Goal: Transaction & Acquisition: Purchase product/service

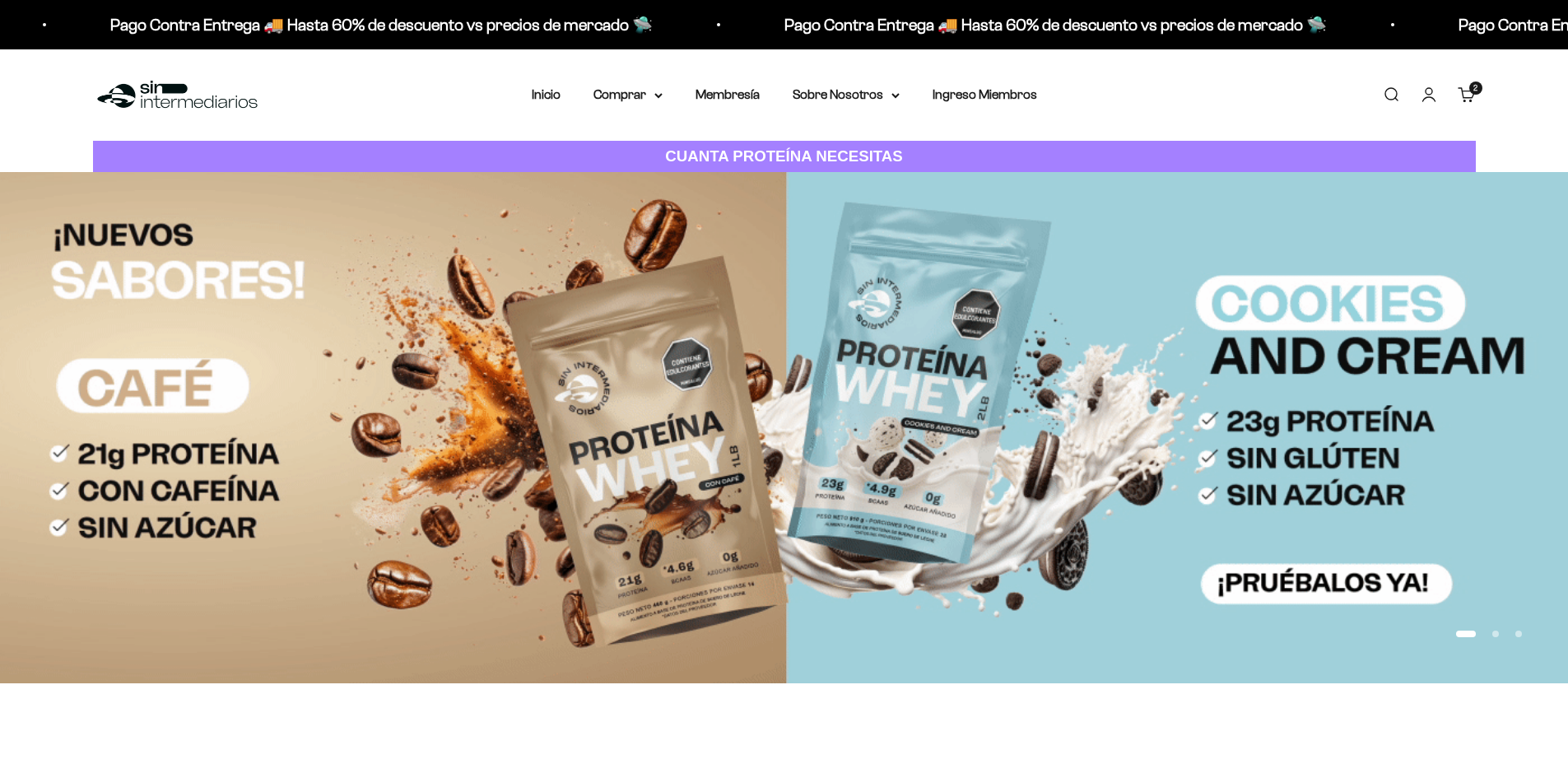
click at [1467, 95] on link "Carrito 2 artículos 2" at bounding box center [1467, 95] width 18 height 18
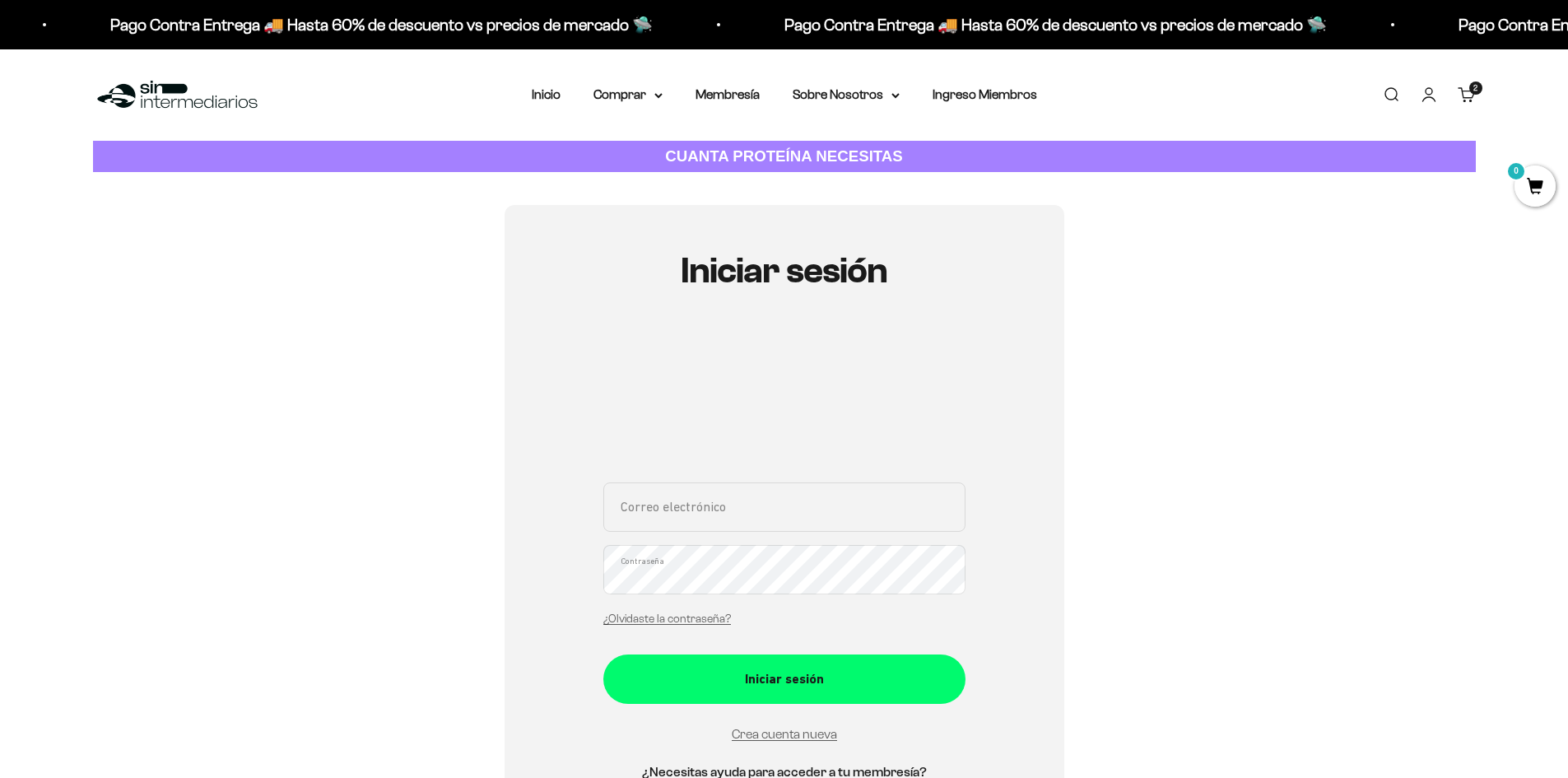
click at [700, 514] on input "Correo electrónico" at bounding box center [784, 508] width 362 height 50
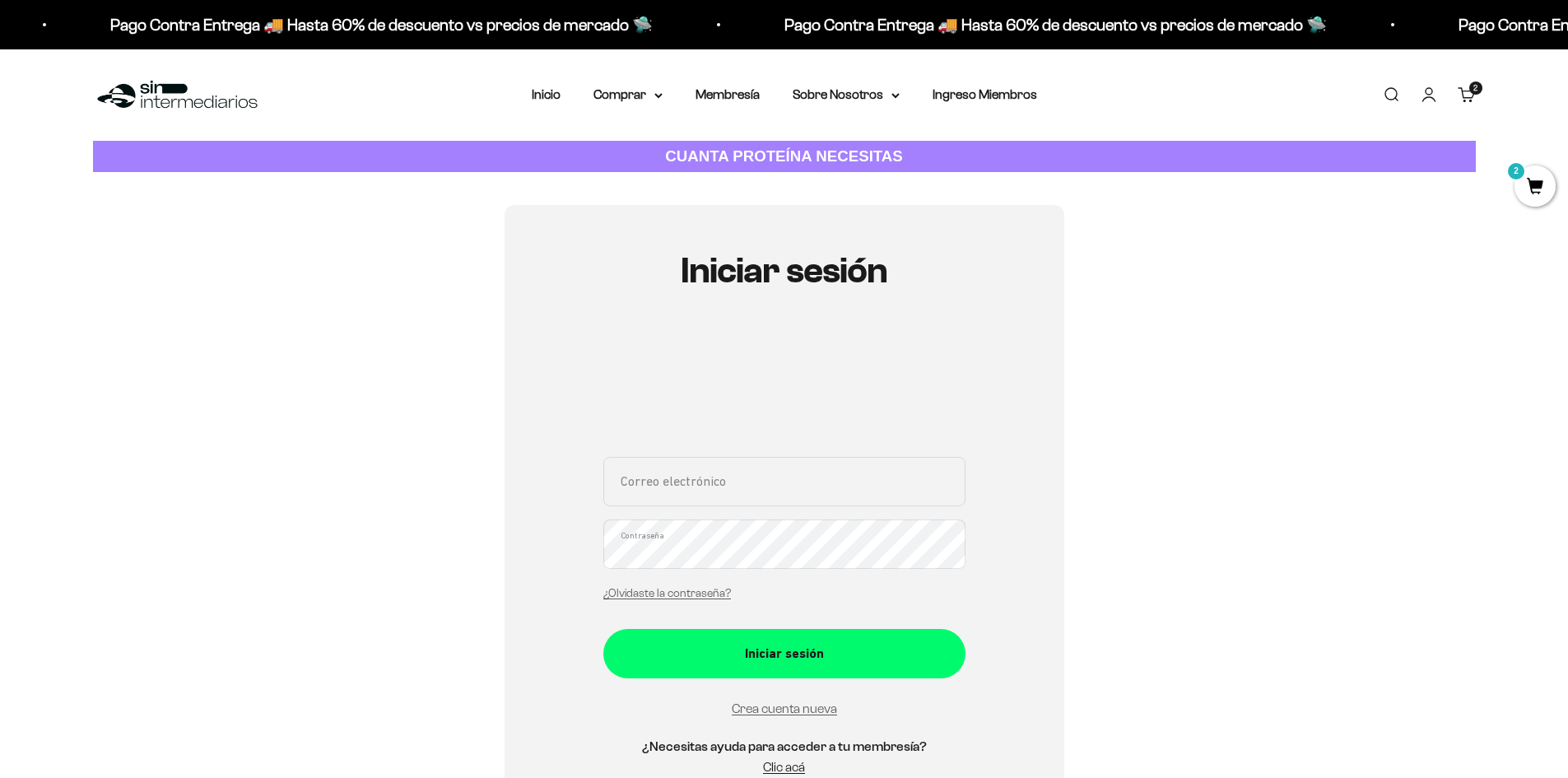
type input "[EMAIL_ADDRESS][DOMAIN_NAME]"
drag, startPoint x: 335, startPoint y: 728, endPoint x: 532, endPoint y: 655, distance: 210.1
click at [335, 728] on div "Iniciar sesión socialmediapromaxby@gmail.com Correo electrónico Contraseña ¿Olv…" at bounding box center [784, 522] width 1383 height 635
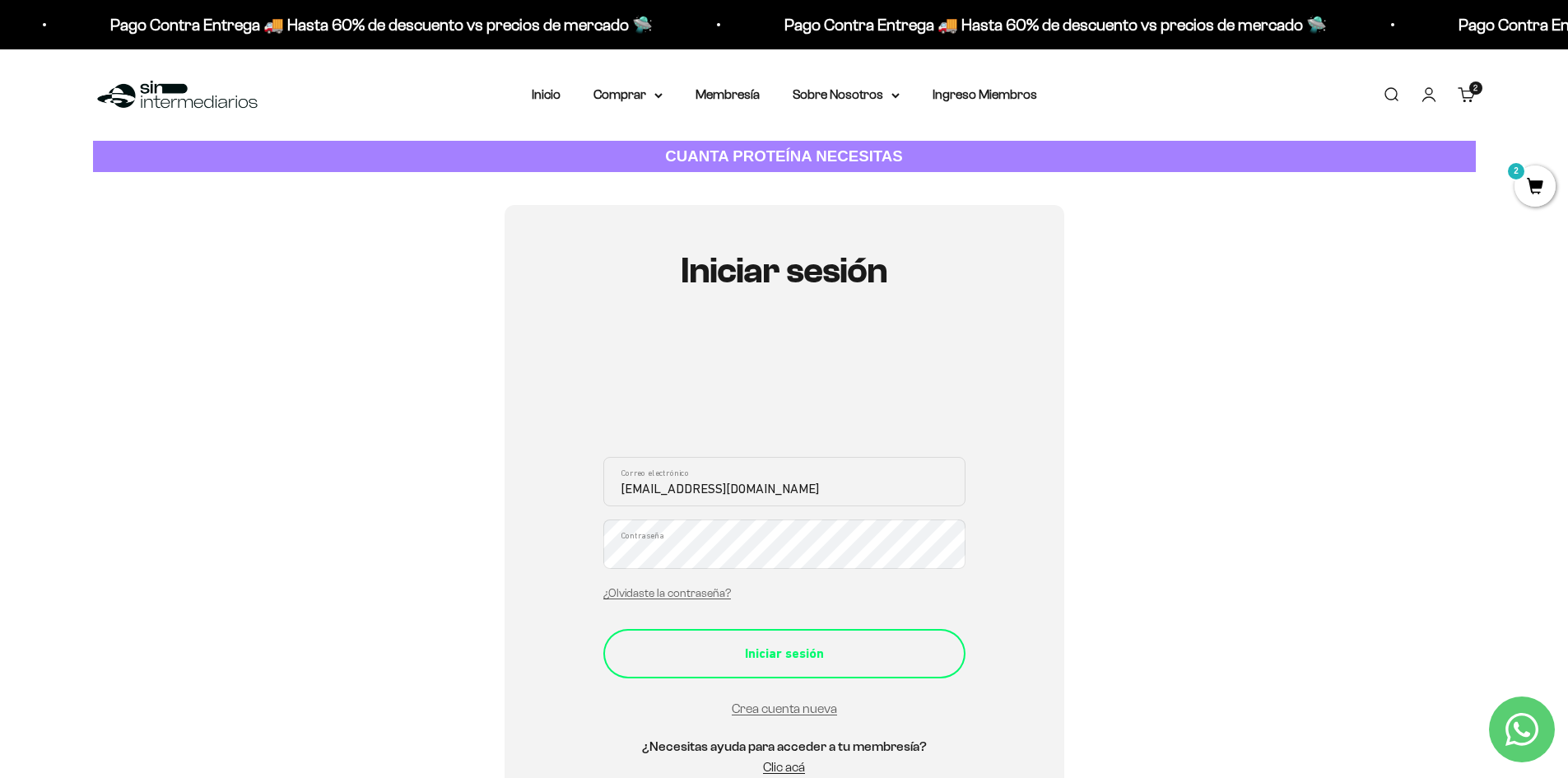
click at [656, 658] on div "Iniciar sesión" at bounding box center [784, 653] width 296 height 21
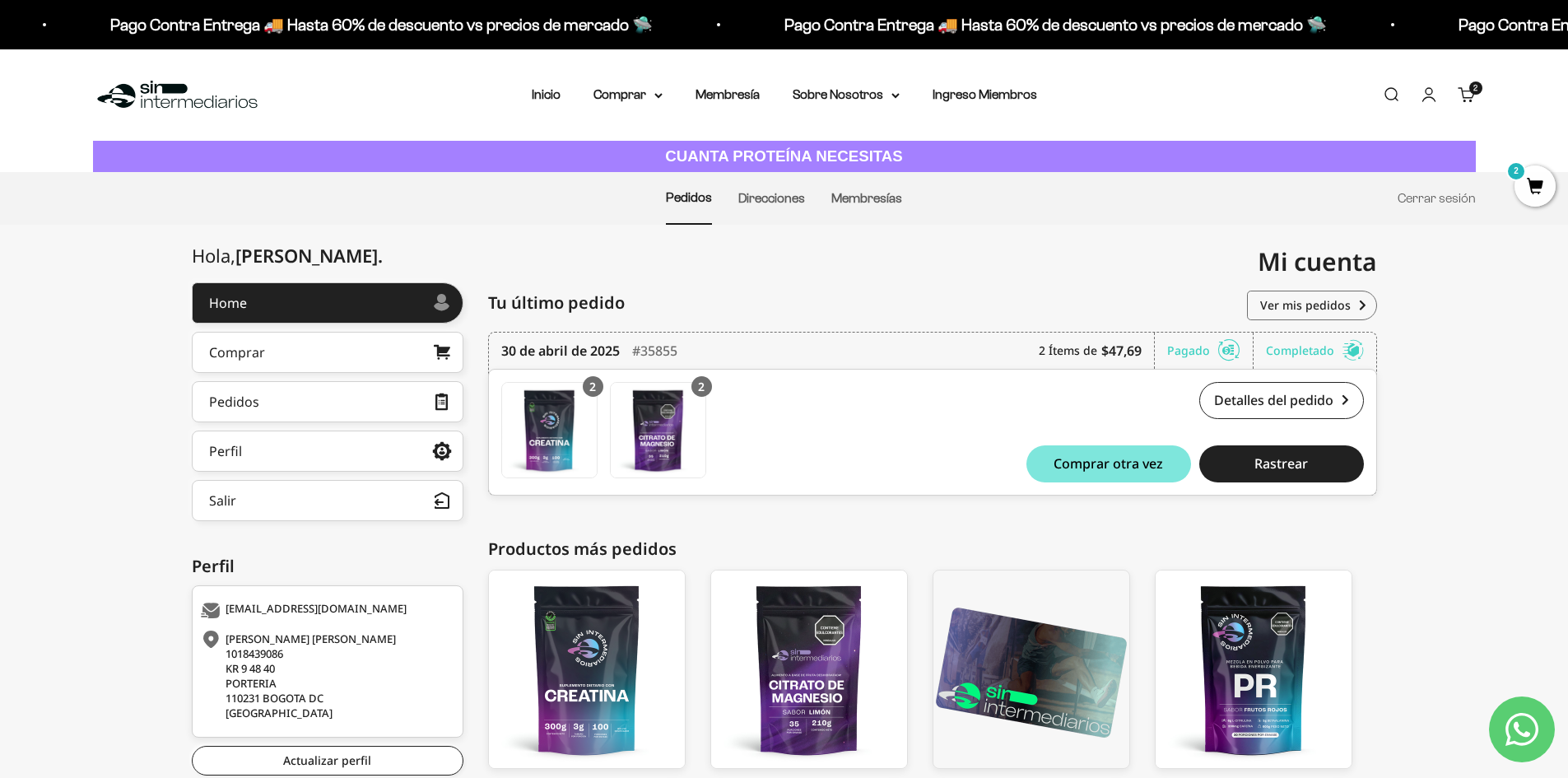
click at [1465, 96] on link "Carrito 2 artículos 2" at bounding box center [1467, 95] width 18 height 18
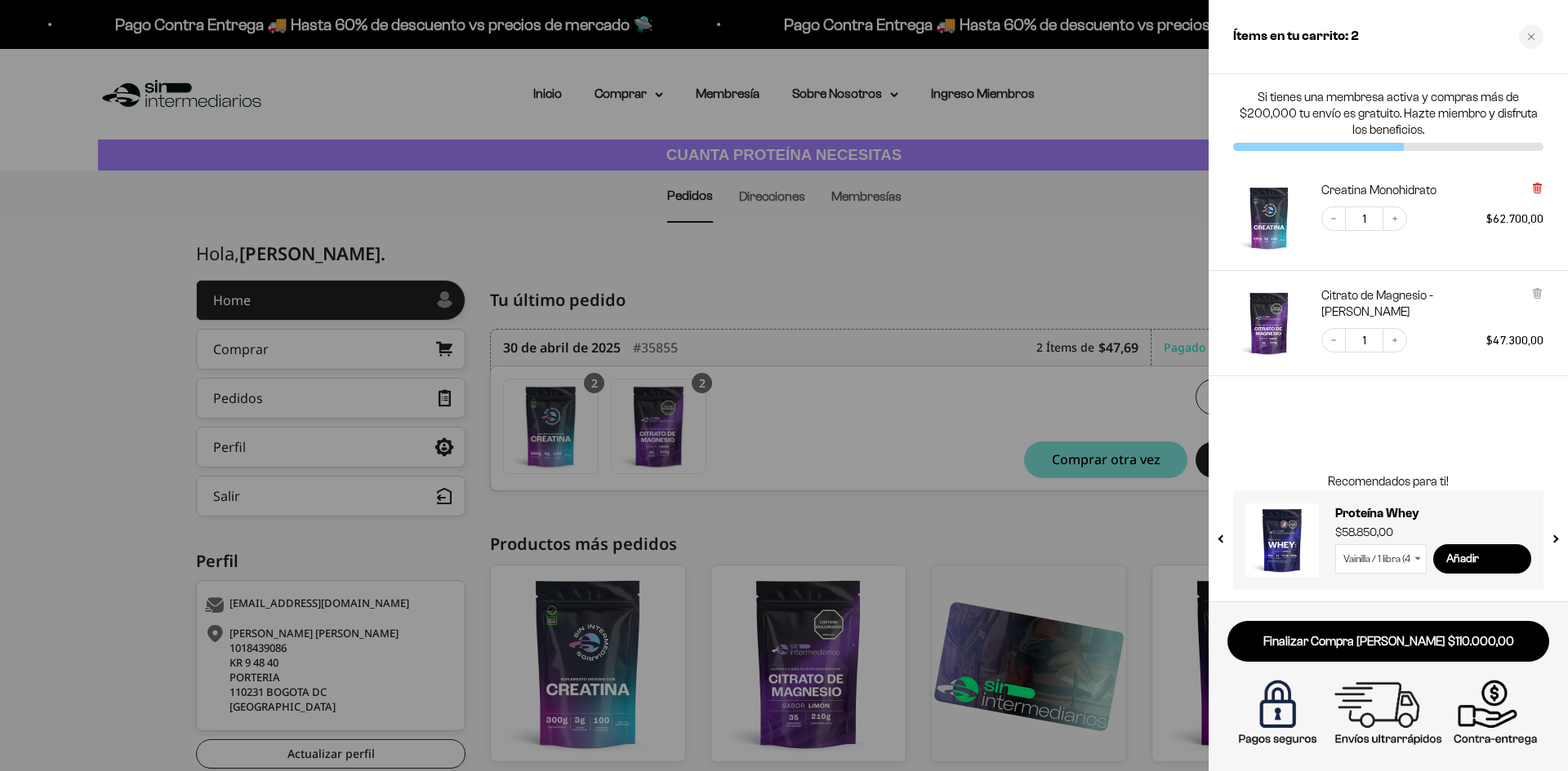
click at [1535, 190] on icon at bounding box center [1536, 188] width 6 height 8
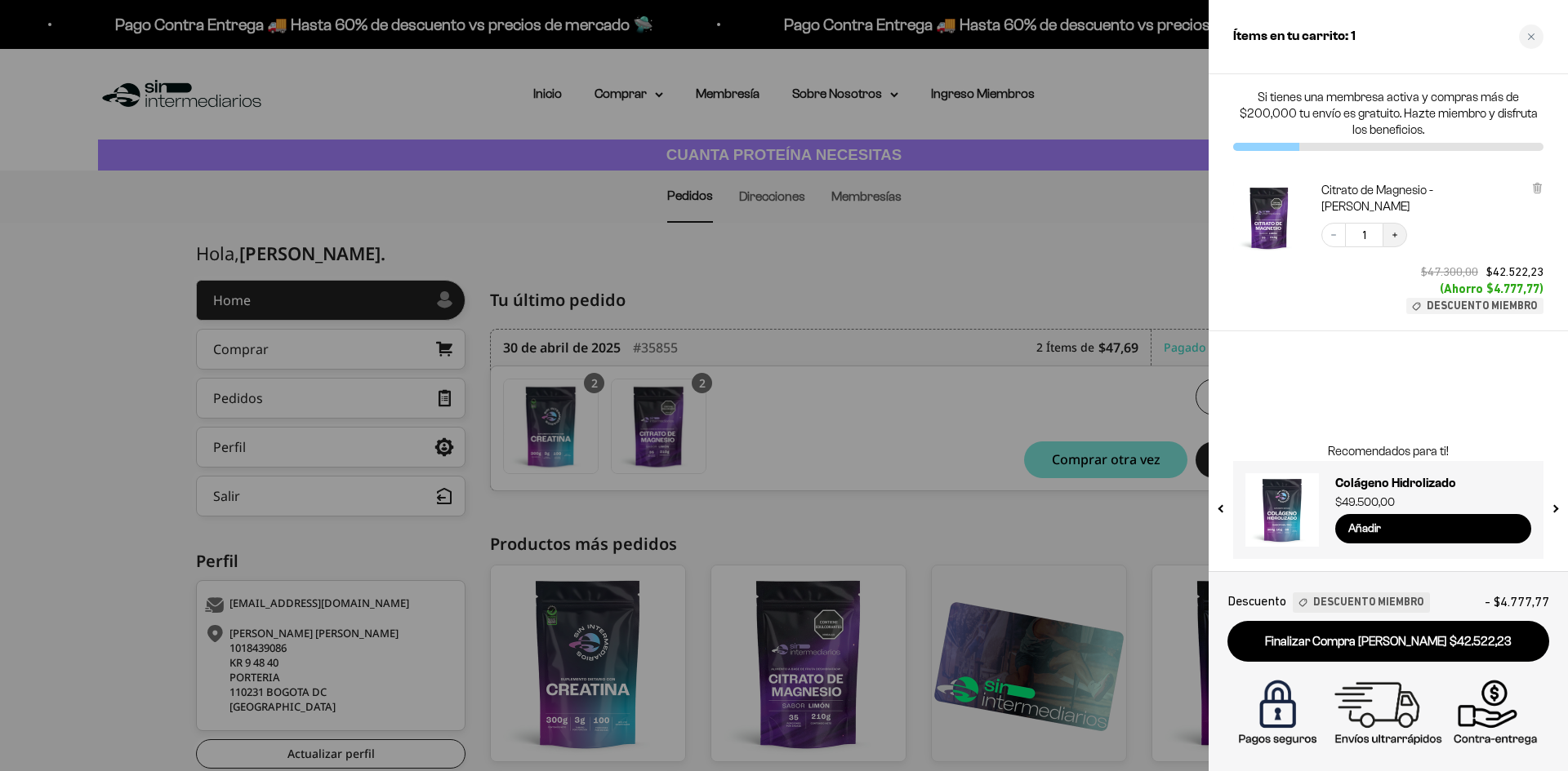
click at [1397, 231] on icon "Increase quantity" at bounding box center [1394, 235] width 10 height 10
click at [1396, 231] on icon "Increase quantity" at bounding box center [1394, 235] width 10 height 10
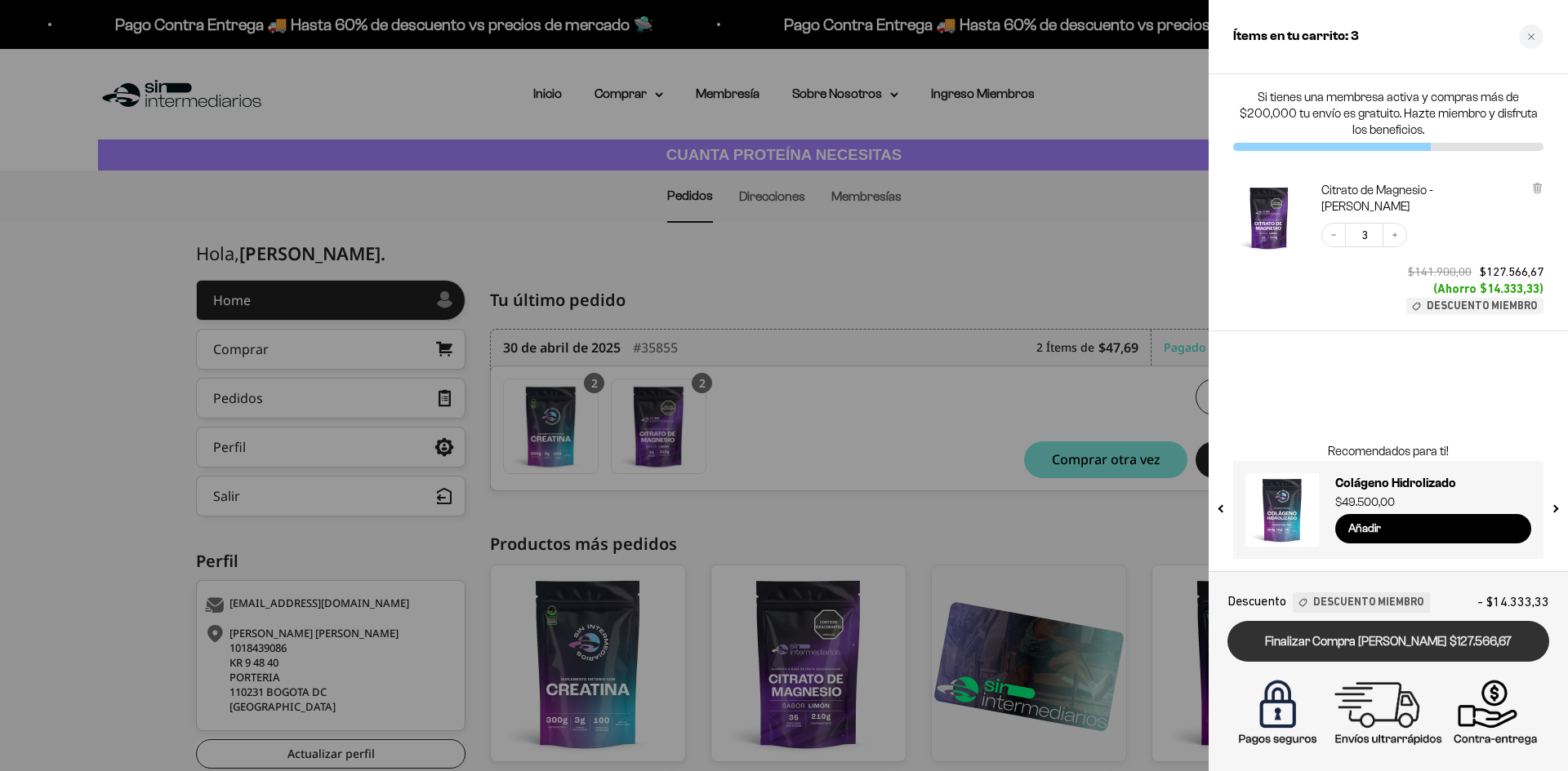
click at [1418, 641] on link "Finalizar Compra Segura $127.566,67" at bounding box center [1387, 642] width 322 height 42
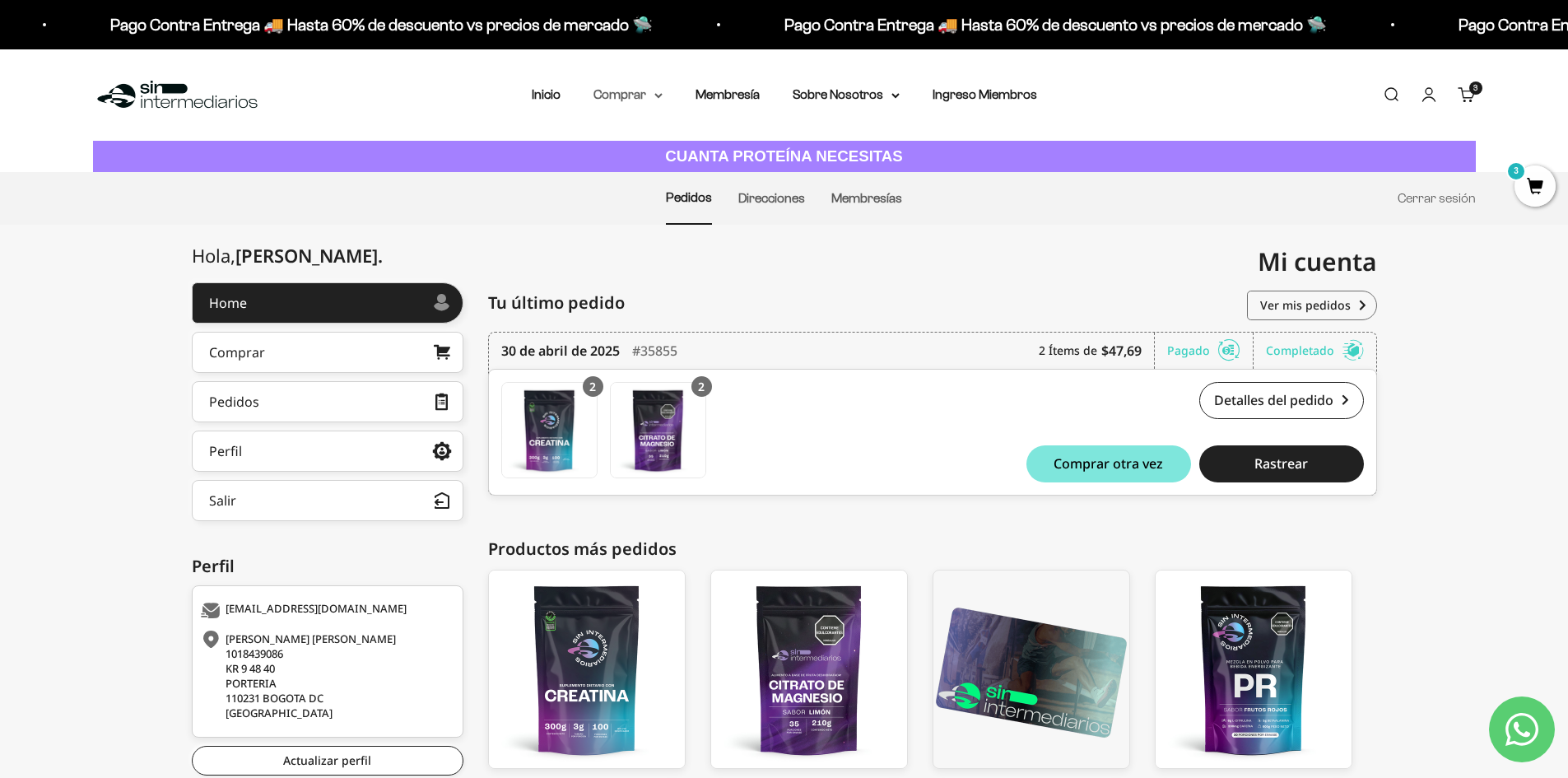
click at [651, 92] on summary "Comprar" at bounding box center [628, 94] width 69 height 21
click at [733, 177] on summary "Otros Suplementos" at bounding box center [671, 178] width 136 height 21
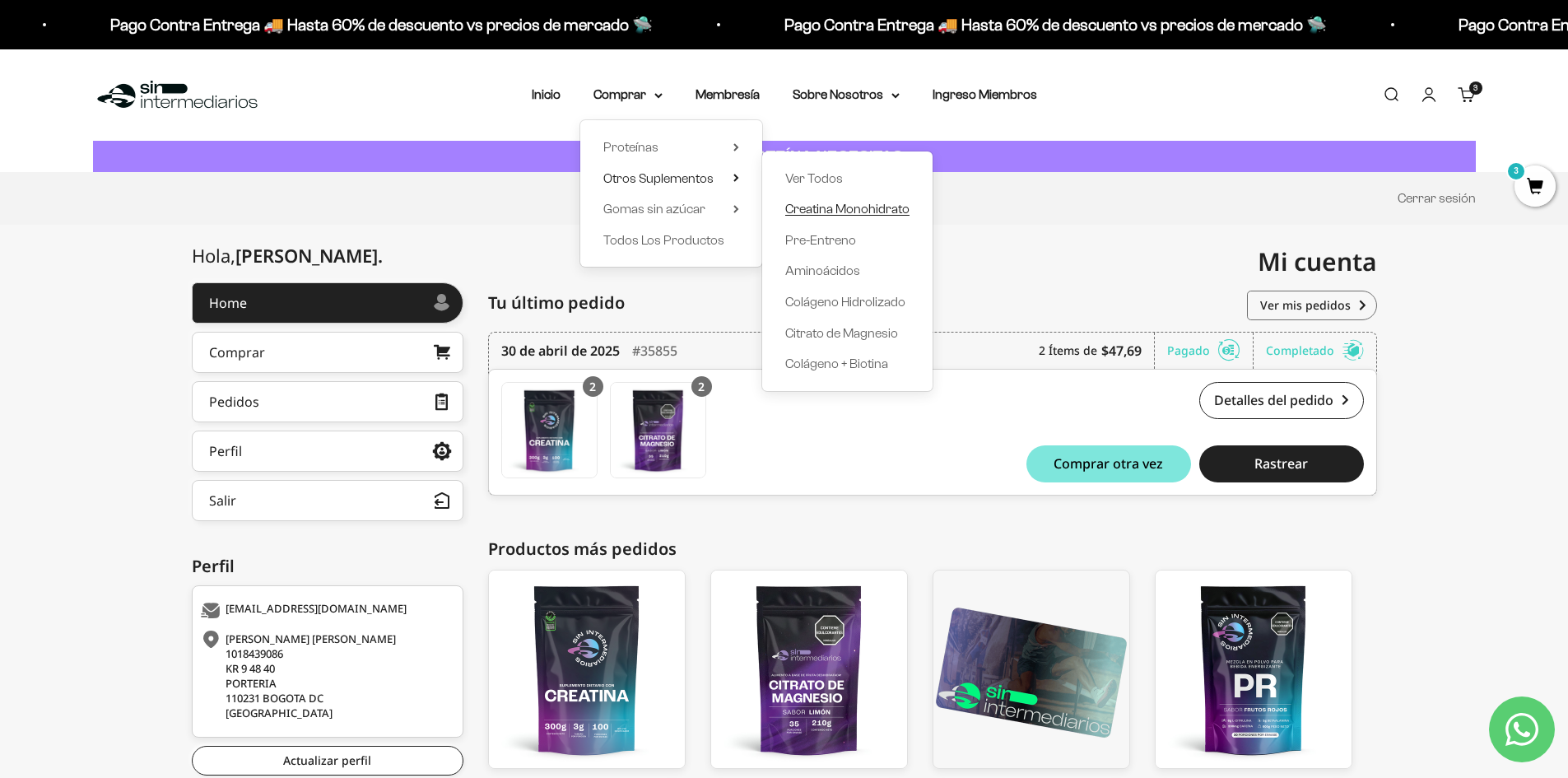
click at [833, 205] on span "Creatina Monohidrato" at bounding box center [846, 208] width 124 height 14
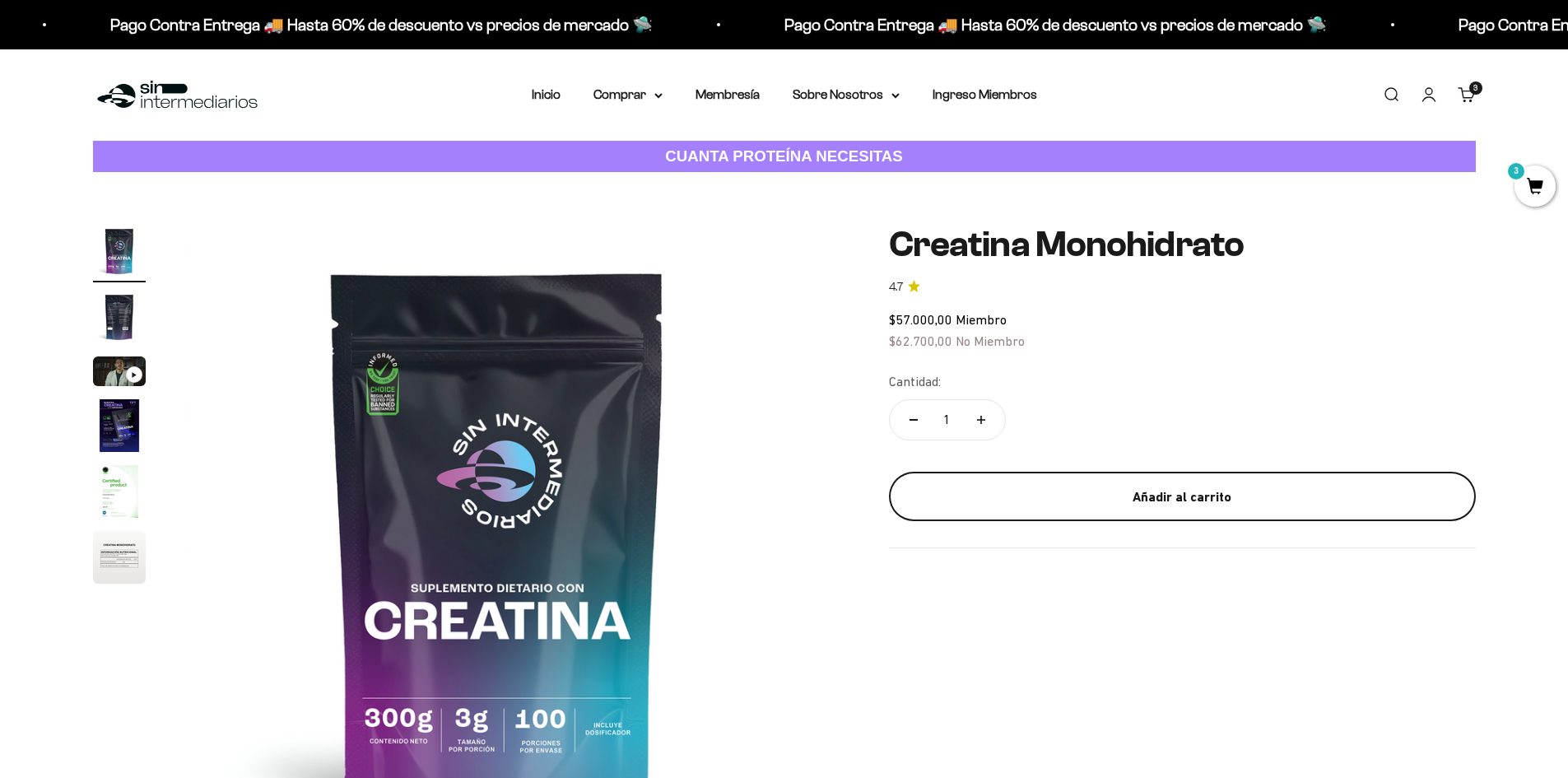
click at [1019, 503] on div "Añadir al carrito" at bounding box center [1182, 497] width 521 height 21
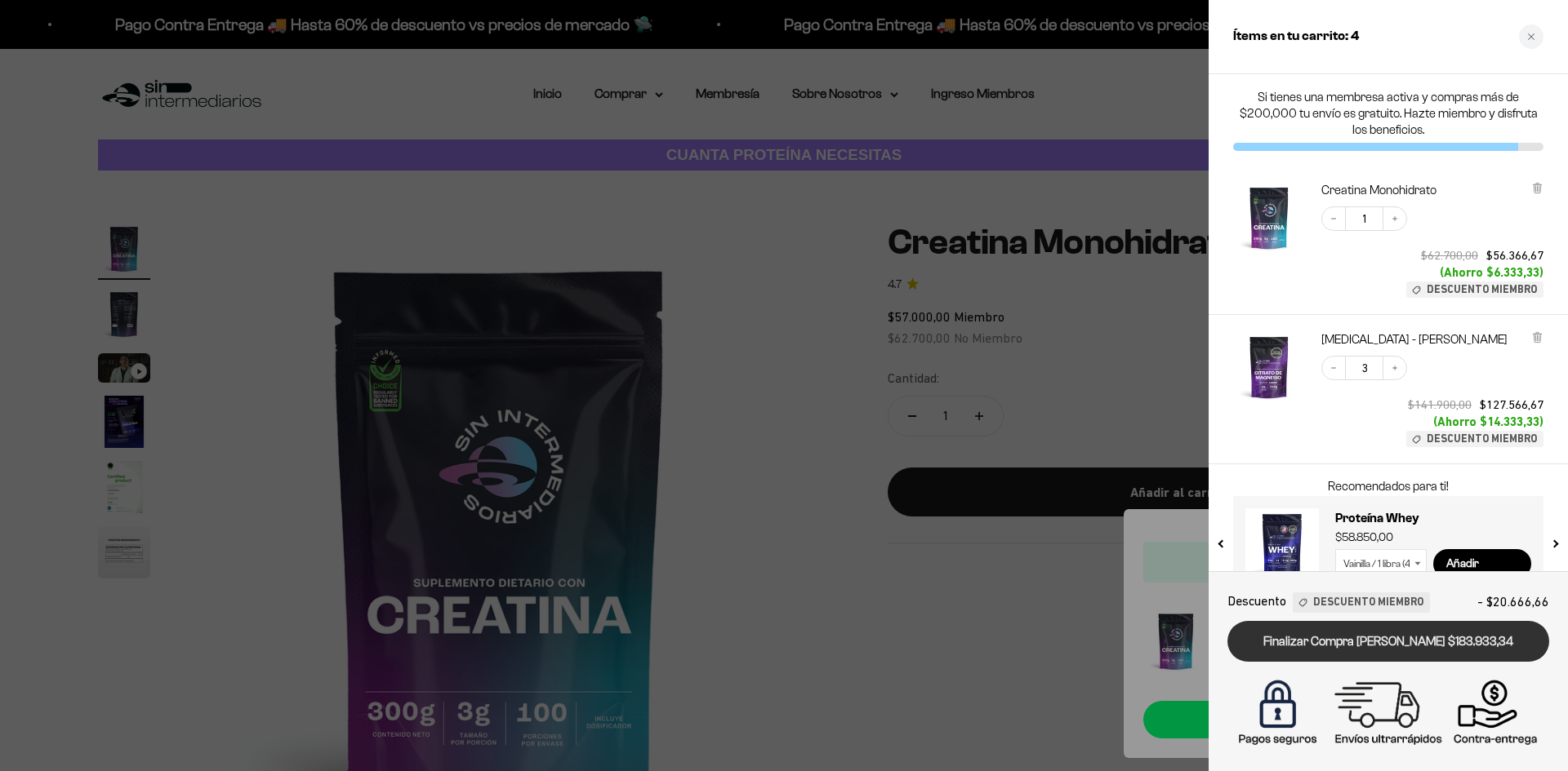
click at [1372, 645] on link "Finalizar Compra Segura $183.933,34" at bounding box center [1387, 642] width 322 height 42
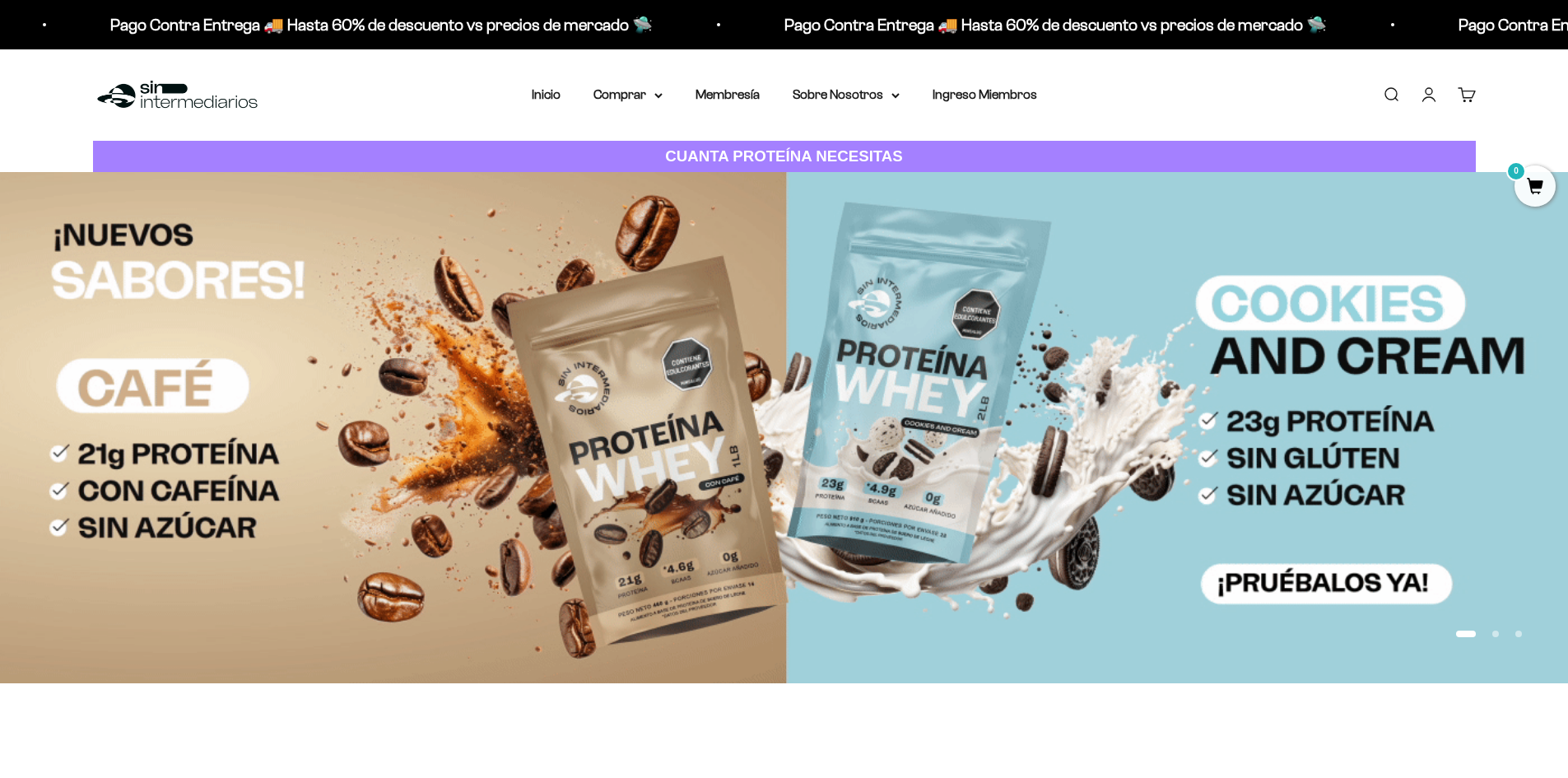
click at [1425, 99] on link "Cuenta" at bounding box center [1429, 95] width 18 height 18
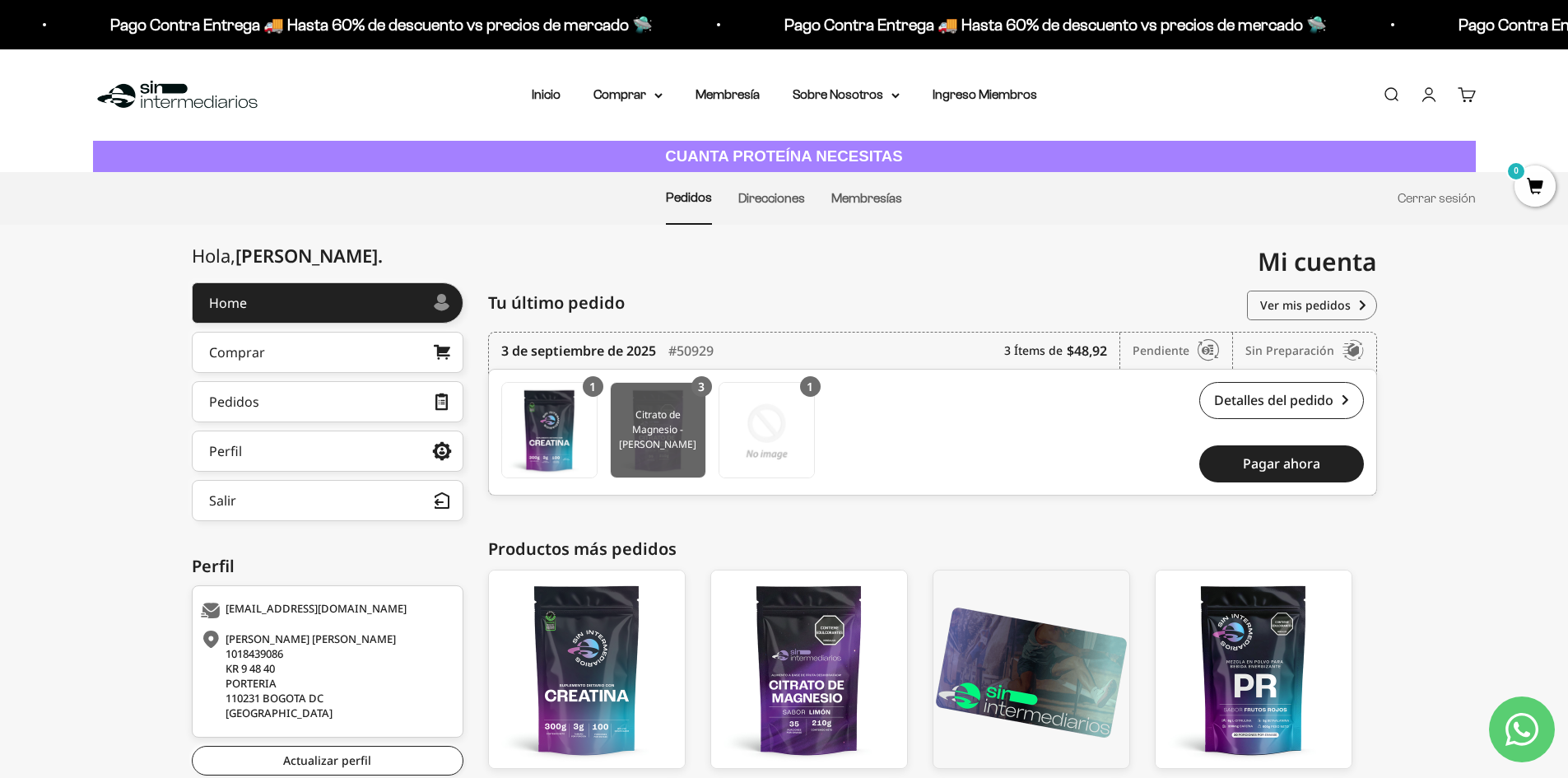
click at [635, 433] on img at bounding box center [658, 429] width 95 height 95
click at [1433, 97] on link "Cuenta" at bounding box center [1429, 95] width 18 height 18
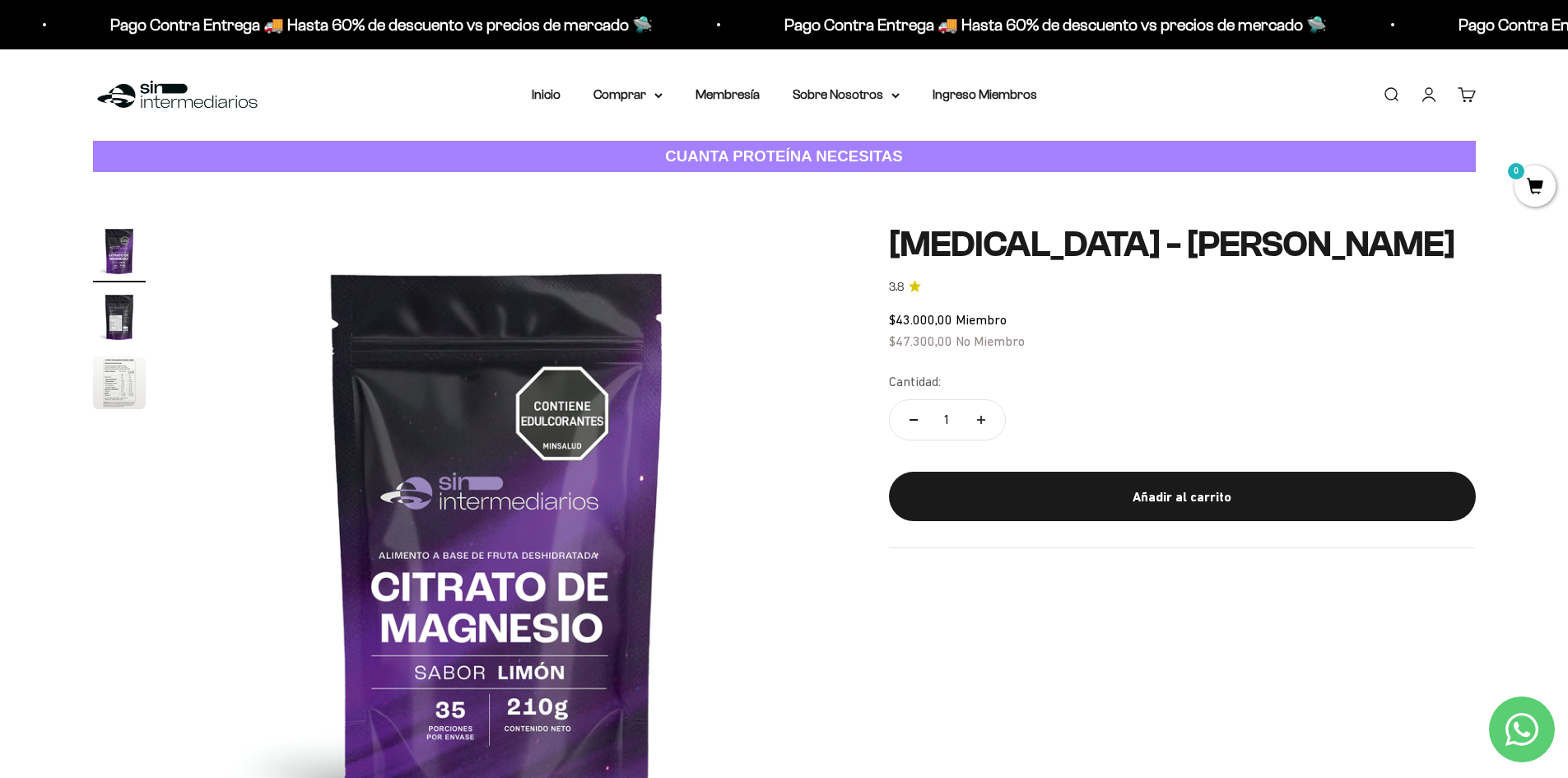
click at [1428, 95] on link "Cuenta" at bounding box center [1429, 95] width 18 height 18
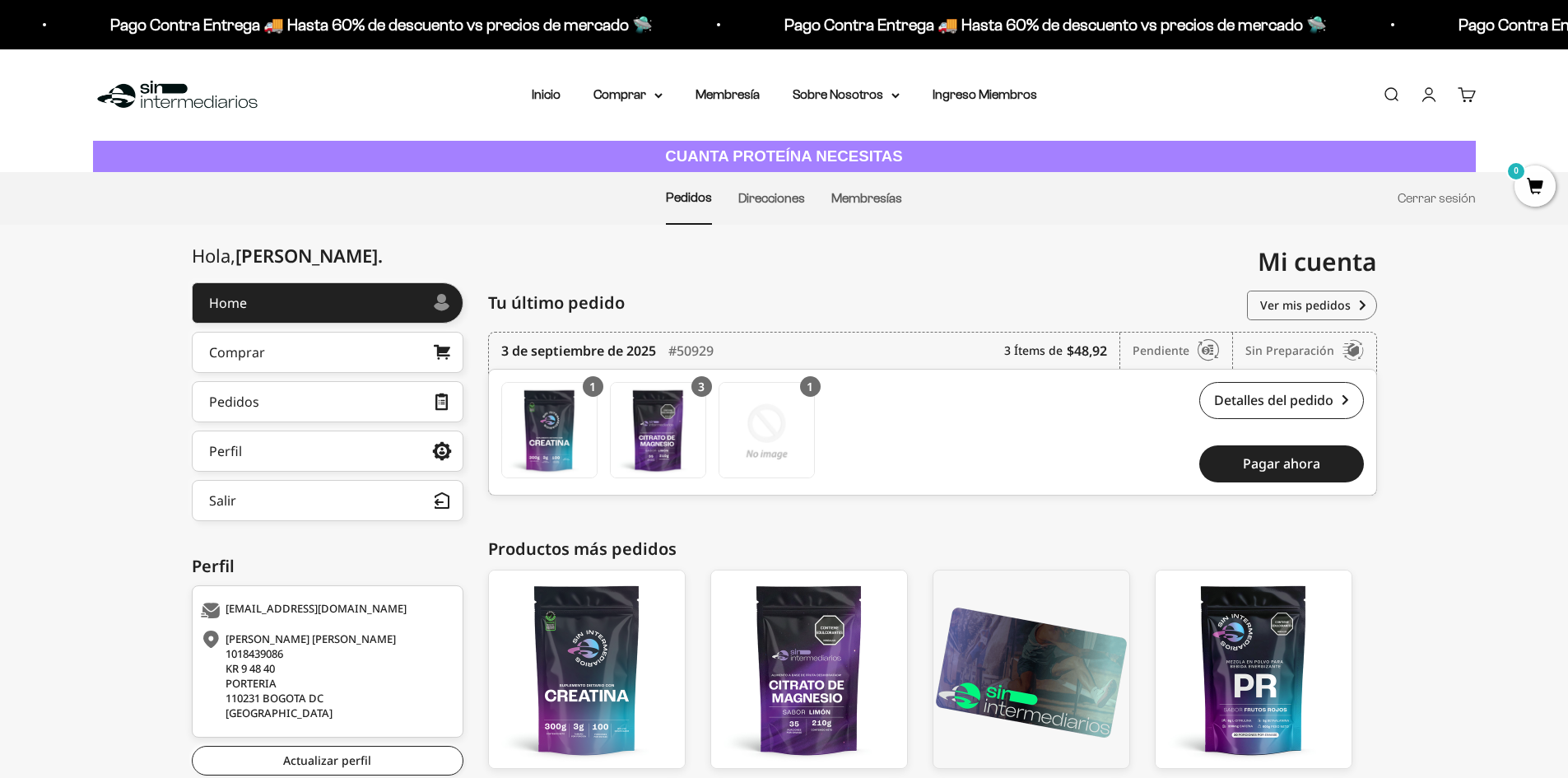
click at [1446, 206] on li "Cerrar sesión" at bounding box center [1437, 199] width 78 height 51
click at [1447, 202] on link "Cerrar sesión" at bounding box center [1437, 198] width 78 height 14
